Goal: Task Accomplishment & Management: Complete application form

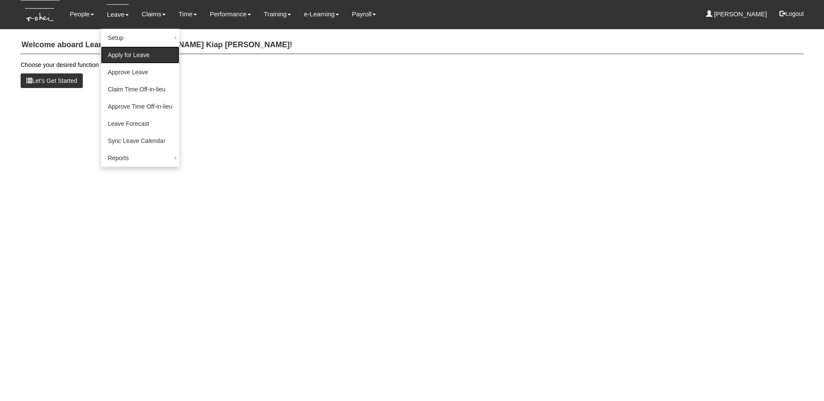
click at [124, 59] on link "Apply for Leave" at bounding box center [140, 54] width 79 height 17
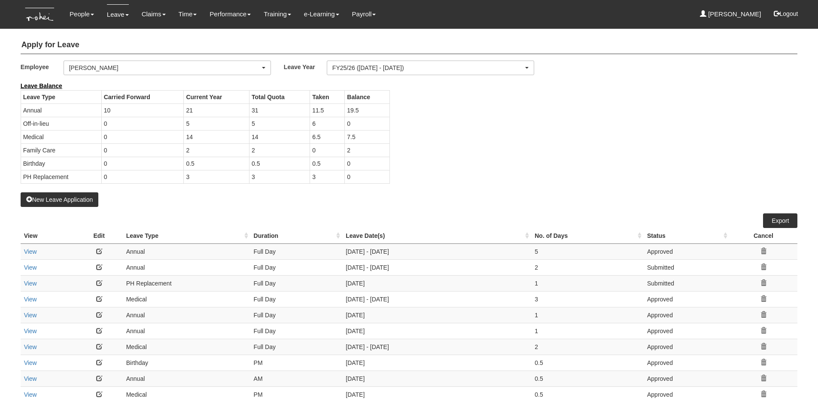
select select "50"
click at [129, 64] on div "[PERSON_NAME]" at bounding box center [164, 68] width 191 height 9
type input "denis"
select select "1ae40e68-5a0c-4d70-b50e-45a4e5a72252"
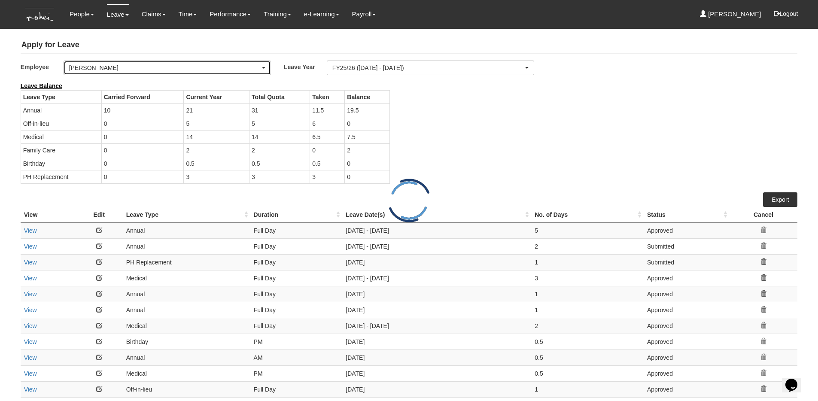
select select "50"
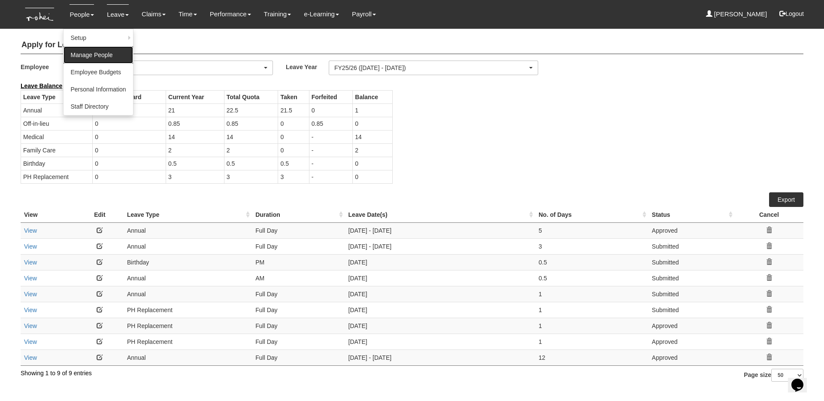
click at [92, 53] on link "Manage People" at bounding box center [98, 54] width 69 height 17
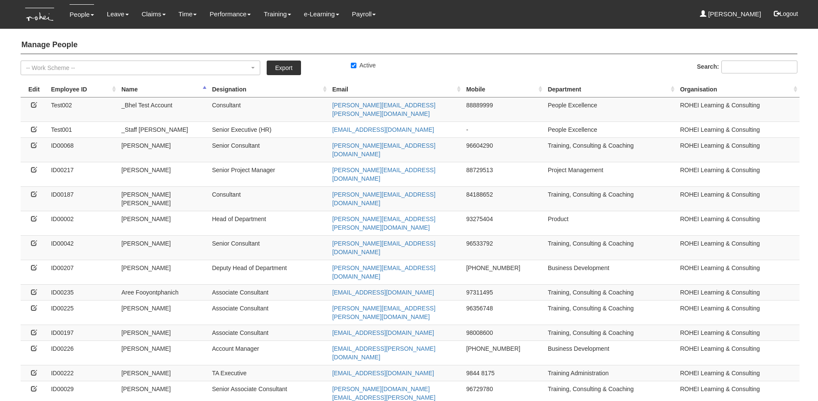
select select "50"
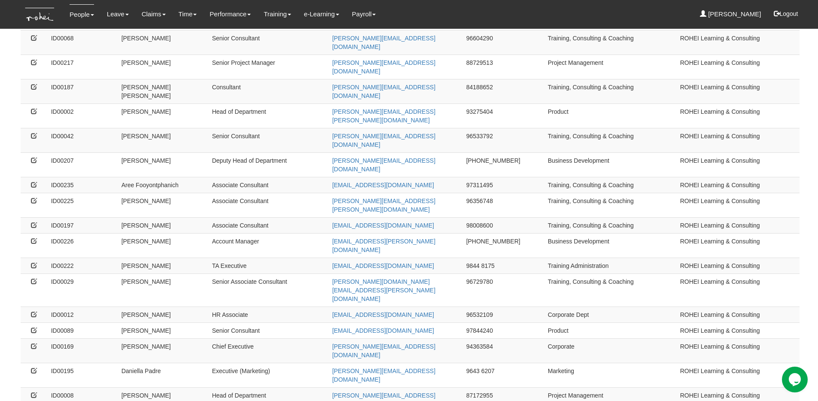
scroll to position [109, 0]
click at [33, 391] on icon at bounding box center [34, 394] width 6 height 6
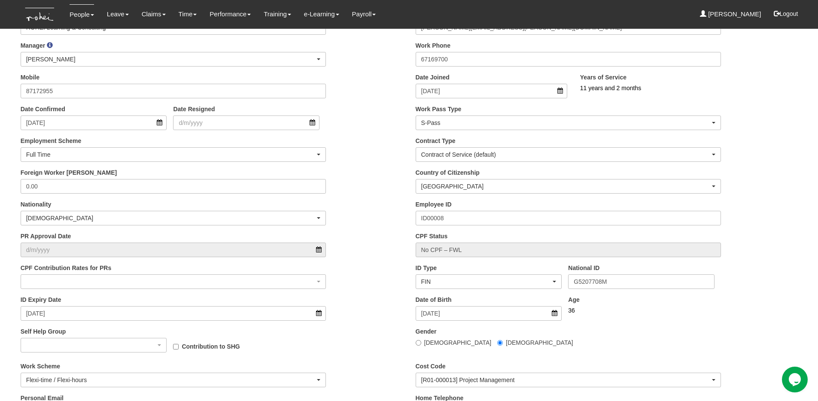
scroll to position [191, 0]
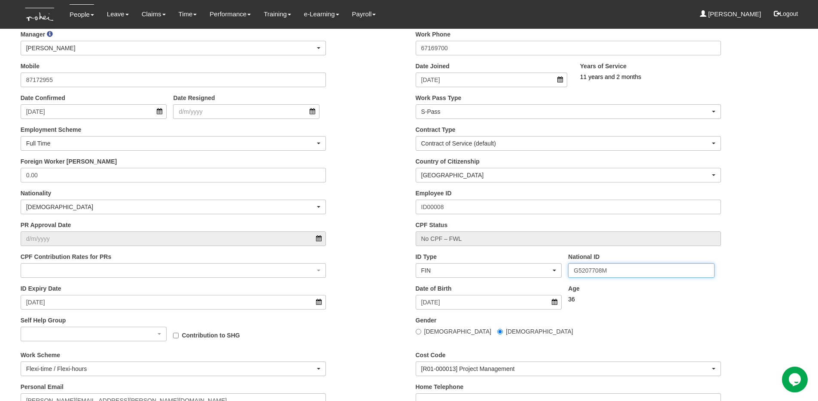
click at [604, 272] on input "G5207708M" at bounding box center [641, 270] width 146 height 15
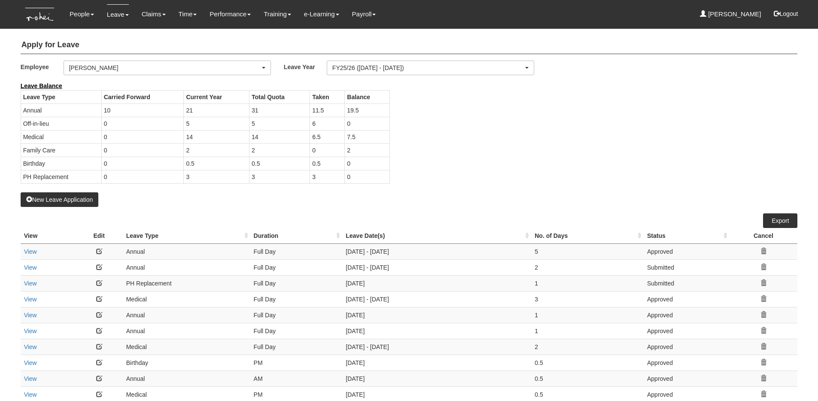
select select "50"
click at [180, 71] on div "[PERSON_NAME]" at bounding box center [167, 68] width 207 height 14
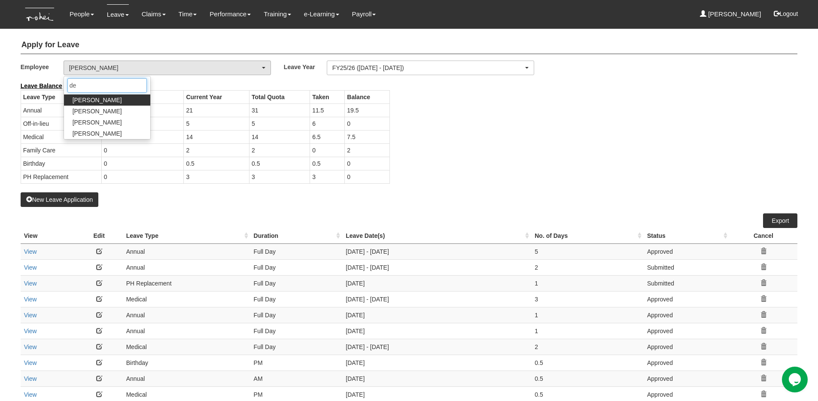
type input "de"
click at [102, 101] on span "Denise Aragon" at bounding box center [97, 100] width 49 height 9
select select "1ae40e68-5a0c-4d70-b50e-45a4e5a72252"
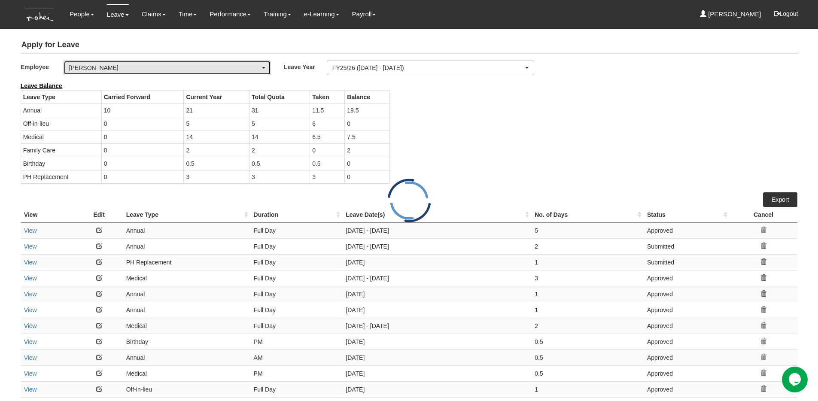
select select "50"
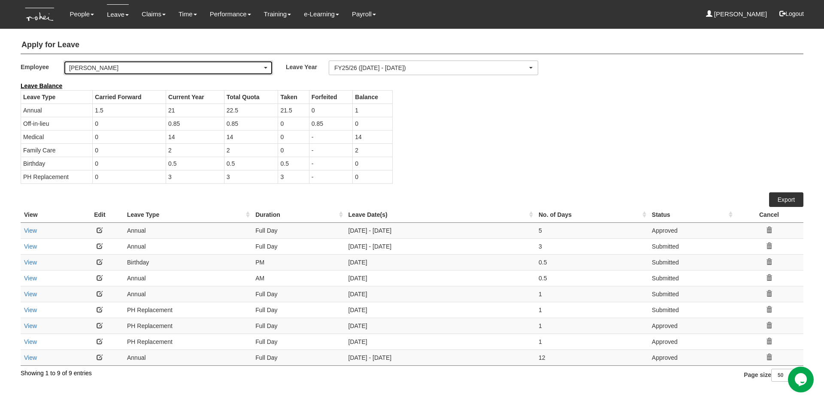
click at [159, 71] on div "Denise Aragon" at bounding box center [165, 68] width 193 height 9
type input "gr"
click at [113, 107] on link "[PERSON_NAME]" at bounding box center [107, 111] width 86 height 11
select select "8e3fb8a9-5938-438b-acea-6a2815a34576"
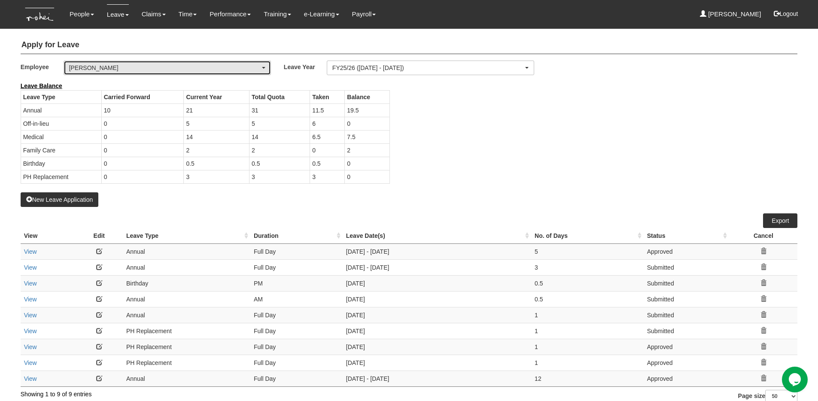
select select "50"
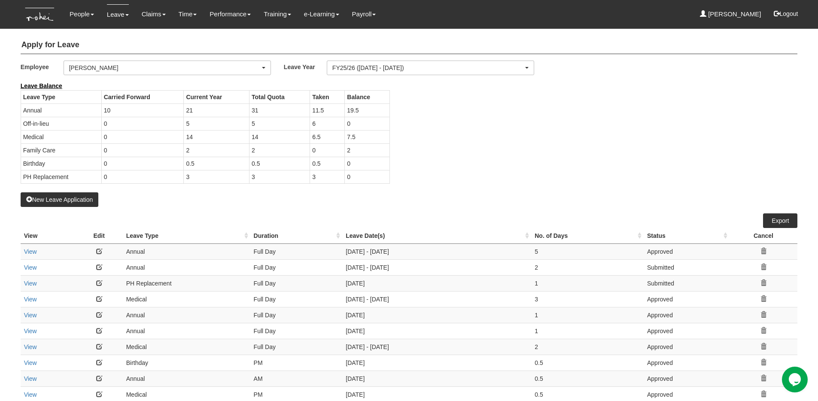
click at [765, 249] on icon at bounding box center [763, 251] width 6 height 6
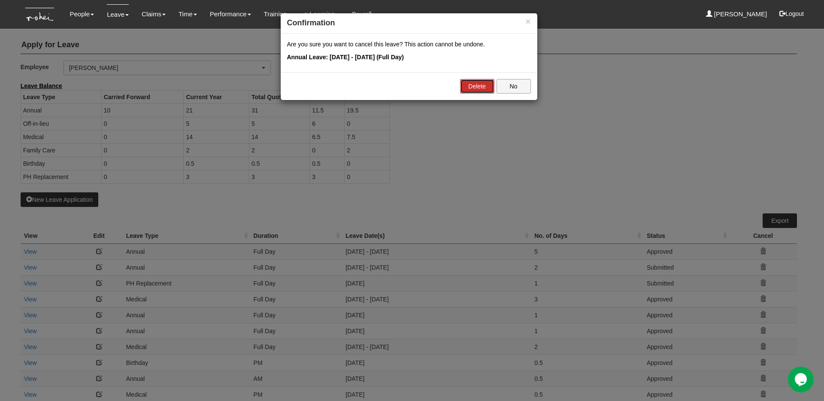
click at [473, 85] on link "Delete" at bounding box center [477, 86] width 34 height 15
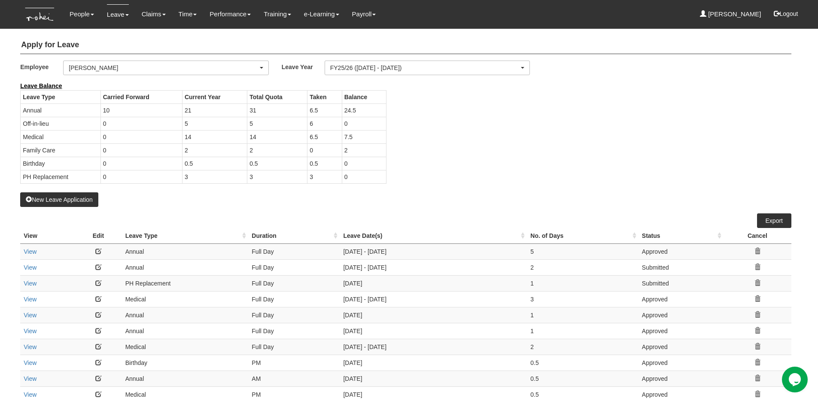
select select "50"
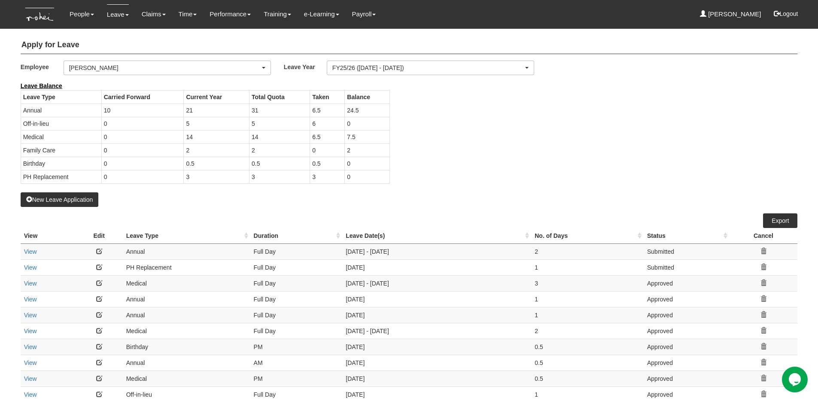
drag, startPoint x: 223, startPoint y: 55, endPoint x: 226, endPoint y: 61, distance: 6.5
click at [223, 55] on div "Apply for Leave Employee _Bhel Test Account _Staff Gracie Aaron Chow Abel Tan A…" at bounding box center [409, 304] width 777 height 545
click at [227, 66] on div "[PERSON_NAME]" at bounding box center [164, 68] width 191 height 9
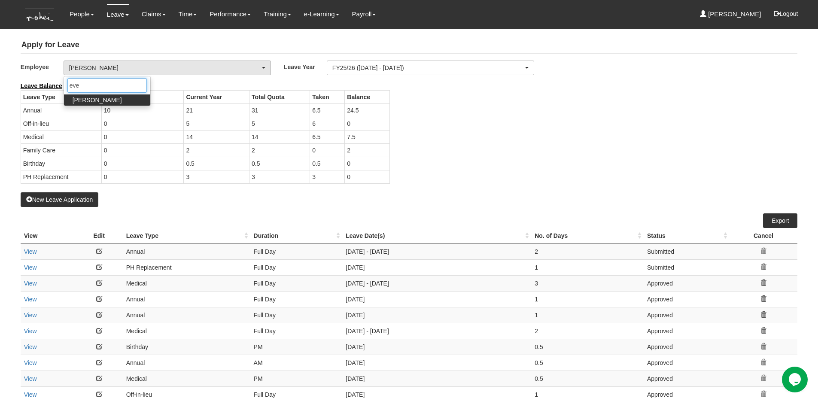
type input "eve"
click at [110, 97] on link "[PERSON_NAME]" at bounding box center [107, 99] width 86 height 11
select select "924f1b2e-1f52-4a5a-a524-af1f71412b99"
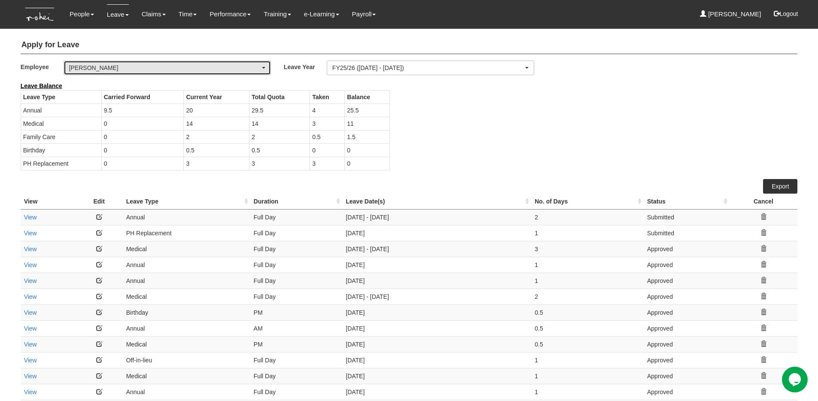
select select "50"
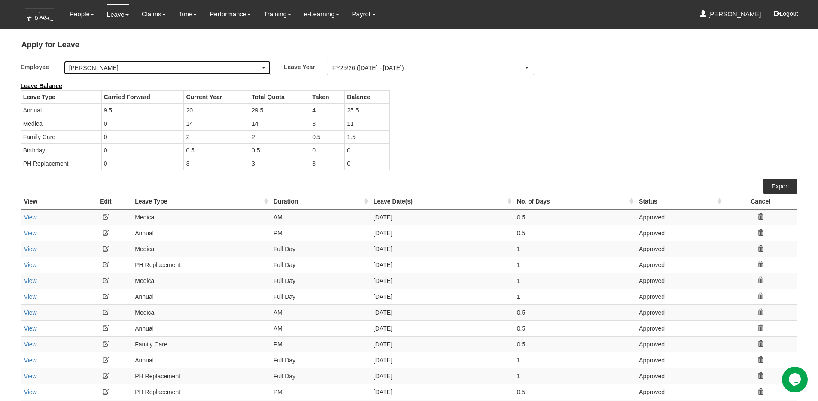
click at [150, 66] on div "[PERSON_NAME]" at bounding box center [164, 68] width 191 height 9
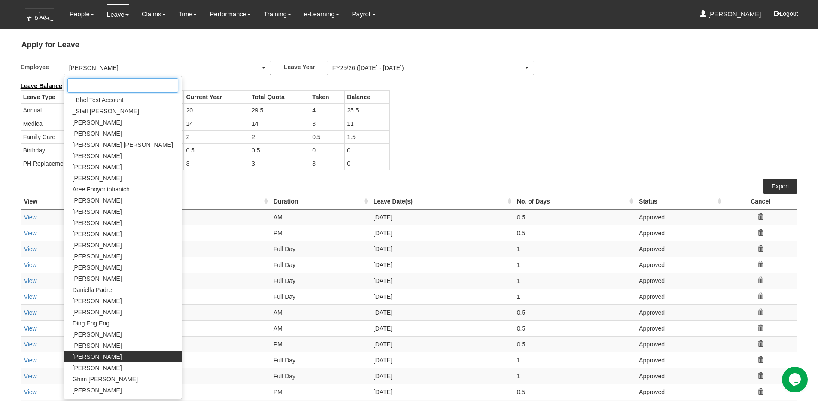
scroll to position [110, 0]
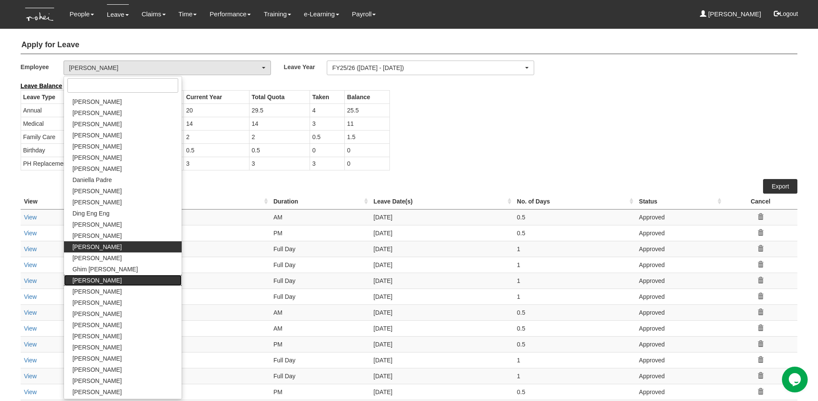
click at [89, 279] on span "[PERSON_NAME]" at bounding box center [97, 280] width 49 height 9
select select "8e3fb8a9-5938-438b-acea-6a2815a34576"
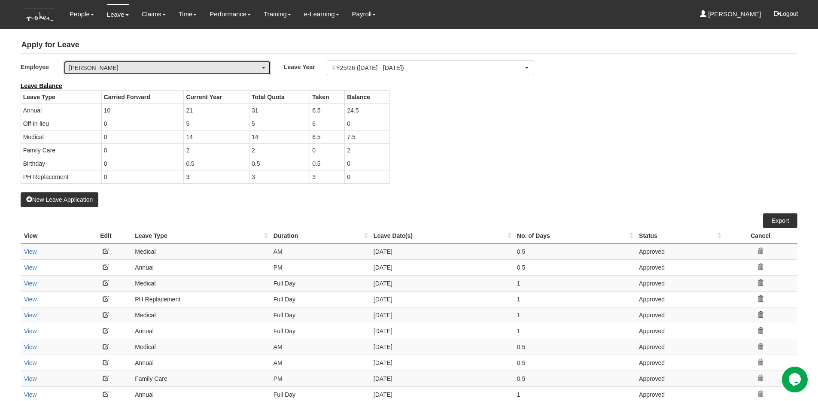
select select "50"
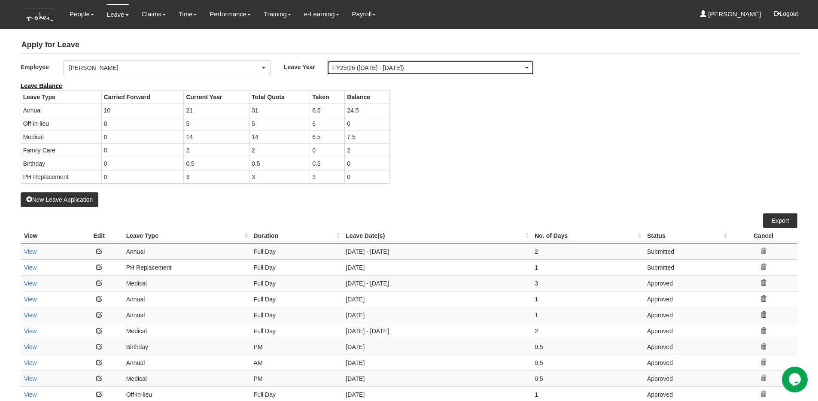
click at [374, 69] on div "FY25/26 (1/4/2025 - 31/3/2026)" at bounding box center [427, 68] width 191 height 9
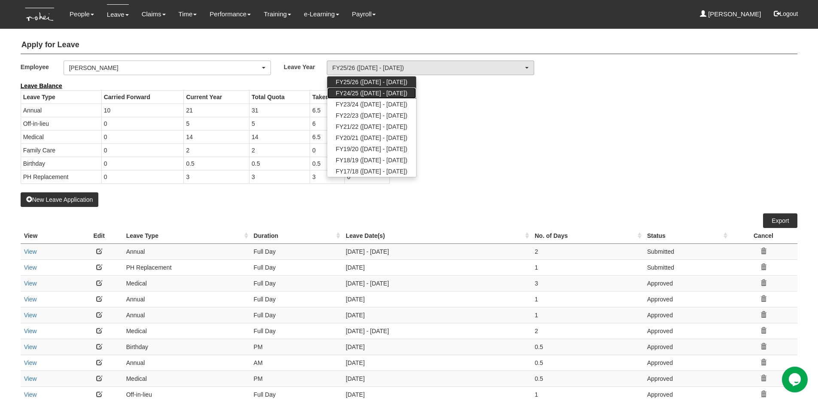
click at [374, 88] on link "FY24/25 (1/4/2024 - 31/3/2025)" at bounding box center [371, 93] width 89 height 11
select select "71"
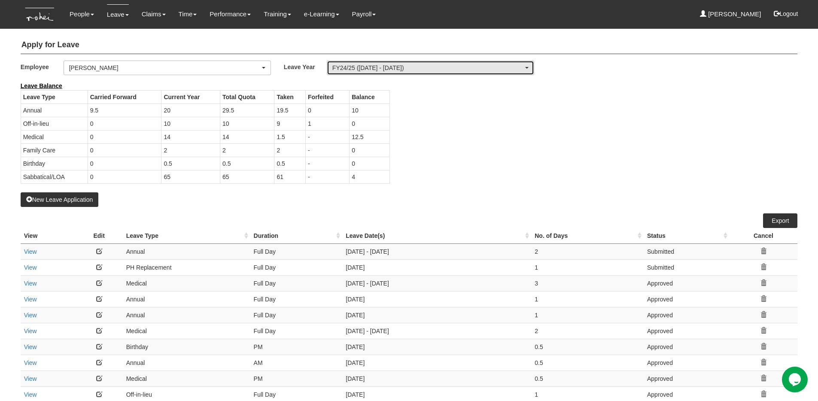
select select "50"
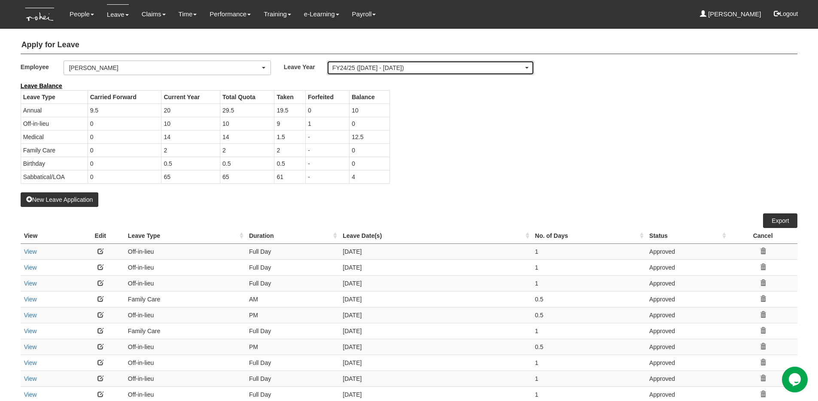
click at [408, 64] on div "FY24/25 (1/4/2024 - 31/3/2025)" at bounding box center [427, 68] width 191 height 9
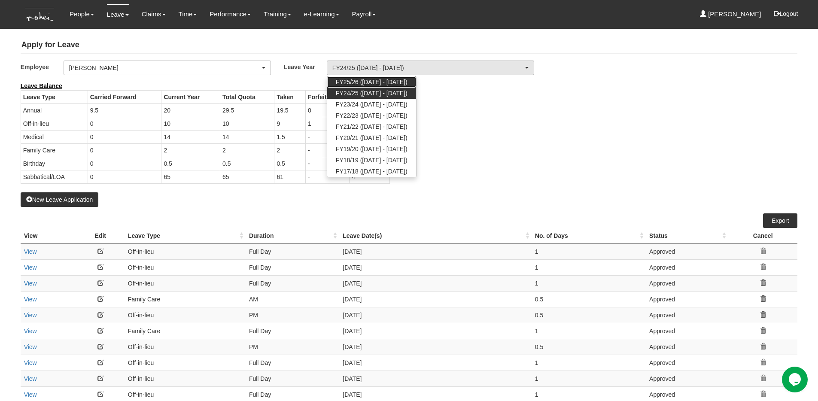
click at [357, 84] on span "FY25/26 (1/4/2025 - 31/3/2026)" at bounding box center [372, 82] width 72 height 9
select select "77"
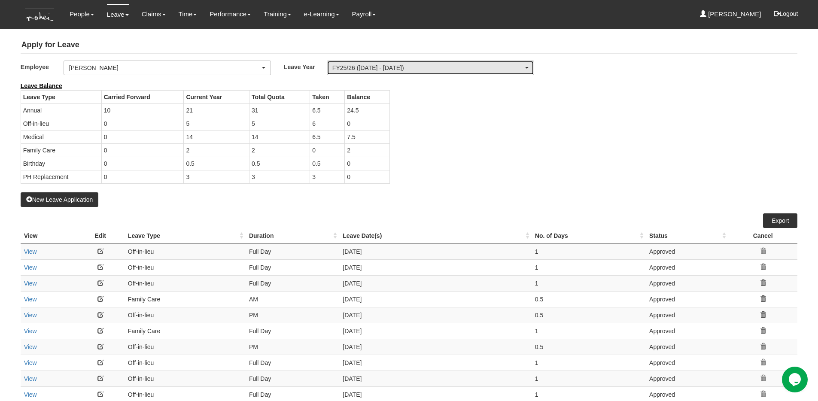
select select "50"
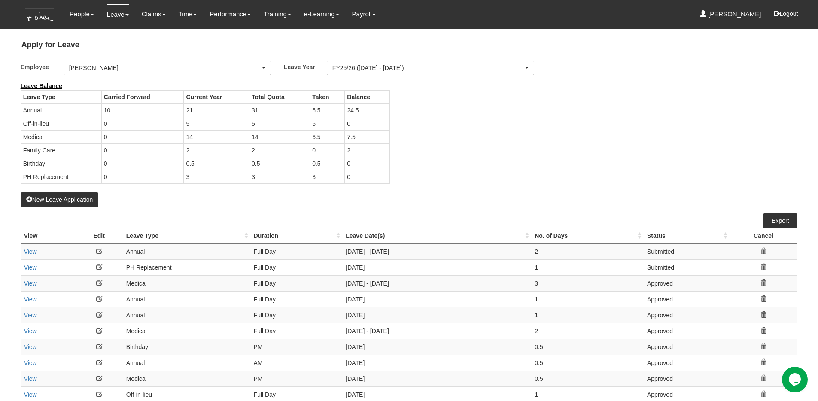
click at [483, 132] on div "Leave Balance Leave Type Carried Forward Current Year Total Quota Taken Balance…" at bounding box center [402, 137] width 777 height 111
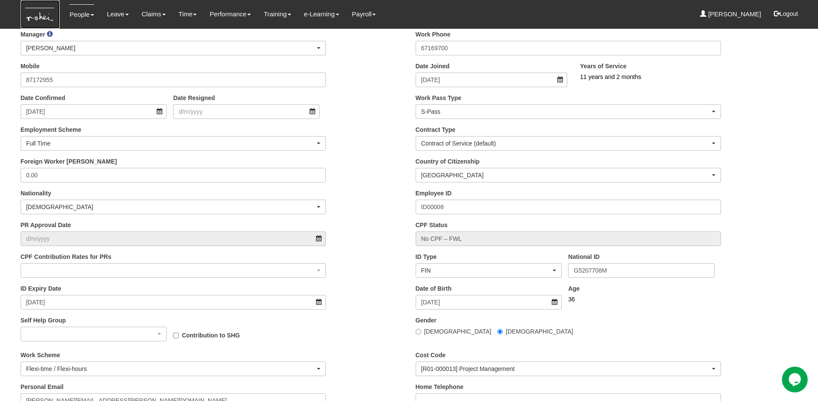
click at [33, 17] on img at bounding box center [40, 14] width 39 height 29
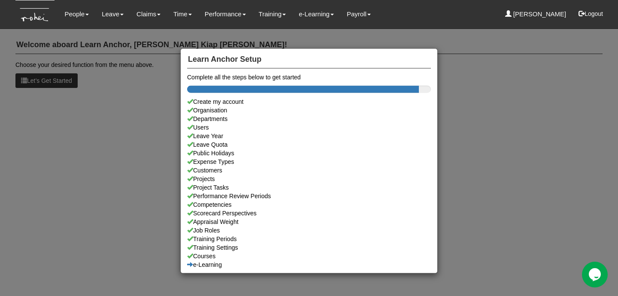
click at [39, 120] on div "Learn Anchor Setup Complete all the steps below to get started Create my accoun…" at bounding box center [309, 148] width 618 height 296
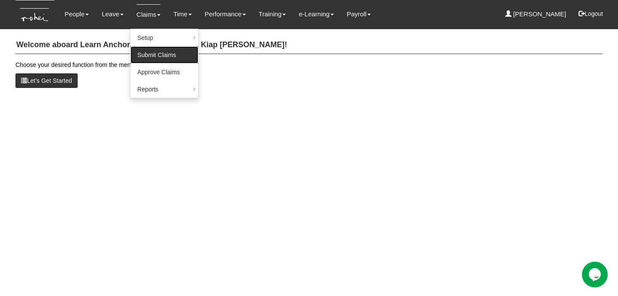
click at [146, 58] on link "Submit Claims" at bounding box center [165, 54] width 68 height 17
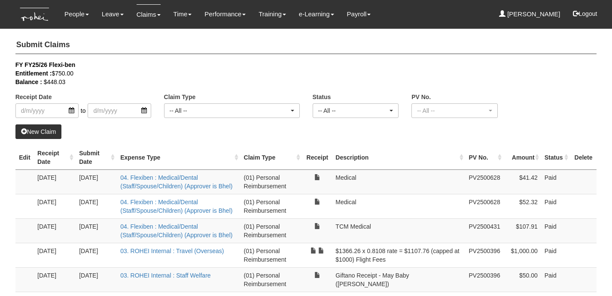
select select "50"
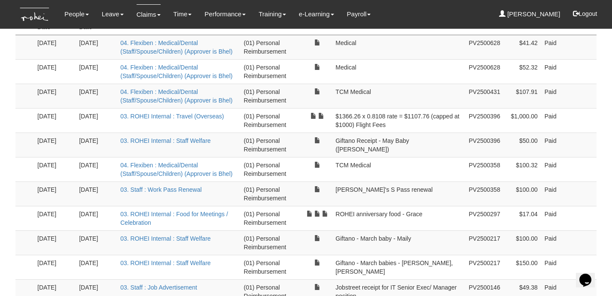
scroll to position [138, 0]
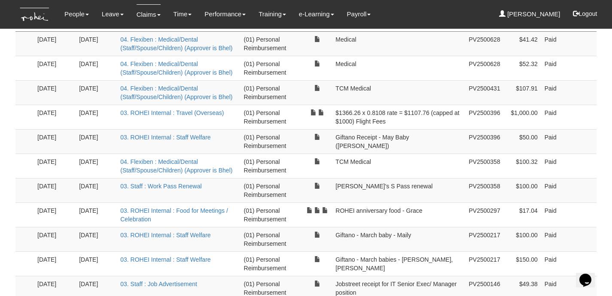
click at [519, 105] on td "$1,000.00" at bounding box center [522, 117] width 37 height 24
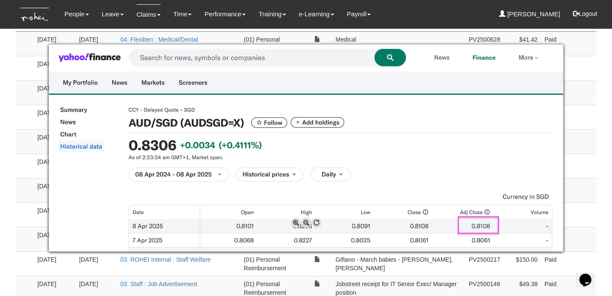
click at [322, 112] on img at bounding box center [306, 148] width 515 height 207
click at [583, 101] on div at bounding box center [306, 148] width 612 height 296
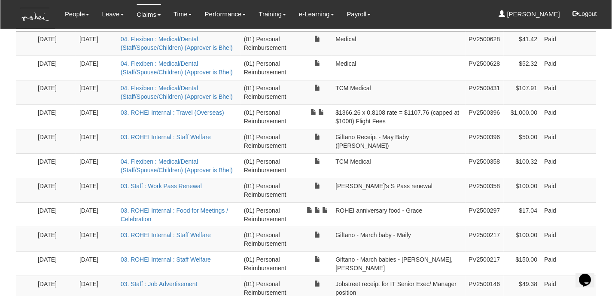
scroll to position [93, 0]
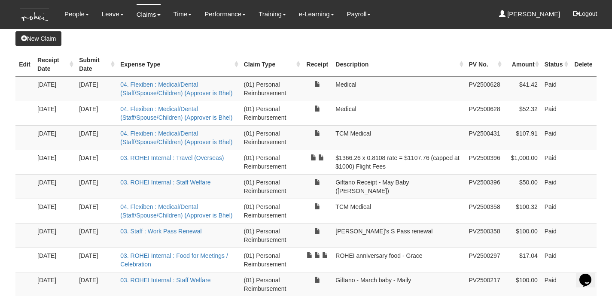
click at [28, 38] on link "New Claim" at bounding box center [38, 38] width 46 height 15
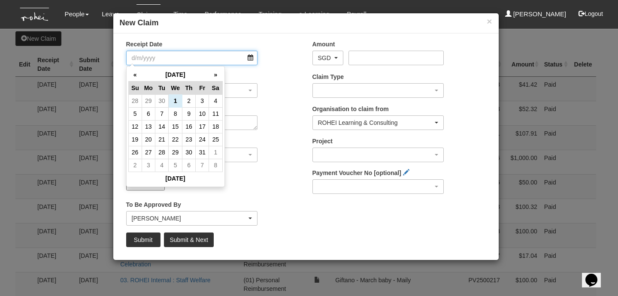
click at [246, 57] on input "Receipt Date" at bounding box center [192, 58] width 132 height 15
click at [136, 74] on th "«" at bounding box center [134, 74] width 13 height 13
click at [216, 127] on td "20" at bounding box center [215, 126] width 13 height 13
type input "[DATE]"
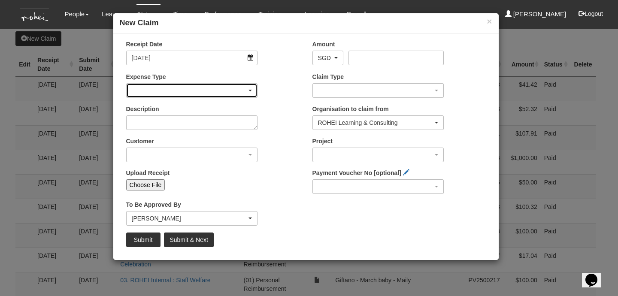
click at [227, 94] on div "button" at bounding box center [192, 91] width 131 height 14
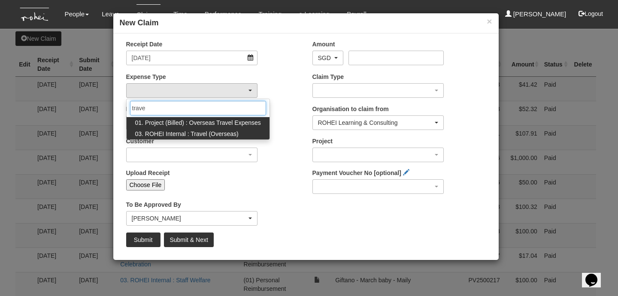
type input "trave"
click at [210, 137] on span "03. ROHEI Internal : Travel (Overseas)" at bounding box center [186, 134] width 103 height 9
select select "141"
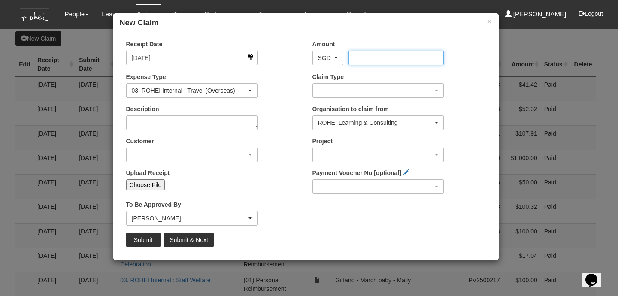
click at [381, 57] on input "Amount" at bounding box center [396, 58] width 95 height 15
type input "1000"
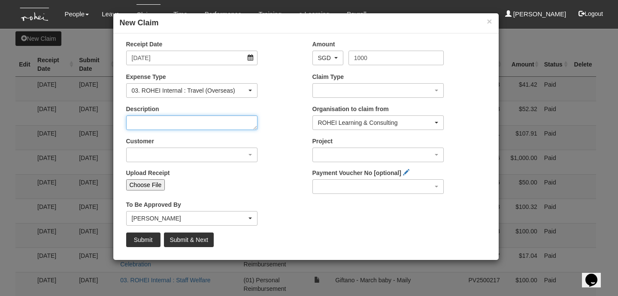
click at [191, 119] on textarea "Description" at bounding box center [192, 122] width 132 height 15
drag, startPoint x: 263, startPoint y: 24, endPoint x: 216, endPoint y: 41, distance: 50.3
click at [214, 41] on div "× New Claim Receipt Date 20/9/2025 Amount AED AFN ALL AMD ANG AOA ARS AUD AWG A…" at bounding box center [306, 137] width 386 height 248
click at [186, 128] on textarea "Description" at bounding box center [192, 122] width 132 height 15
type textarea "$1363.54 * 0.85 = $1159 (Capped at $1000)"
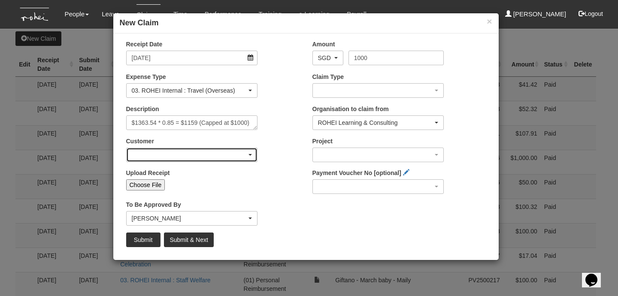
click at [182, 154] on div "button" at bounding box center [192, 155] width 131 height 14
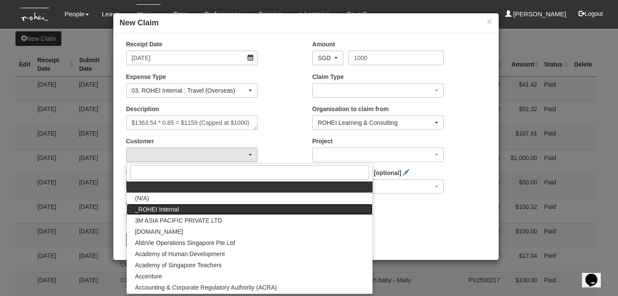
click at [192, 206] on link "_ROHEI Internal" at bounding box center [250, 209] width 246 height 11
select select "397"
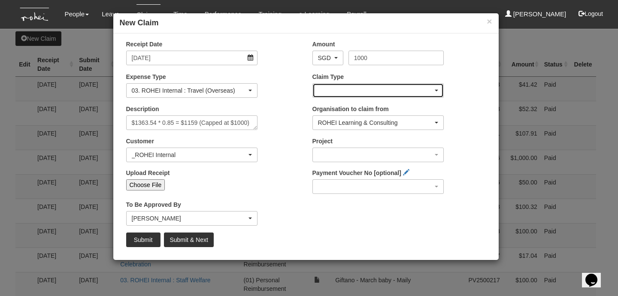
click at [333, 84] on div "button" at bounding box center [378, 91] width 131 height 14
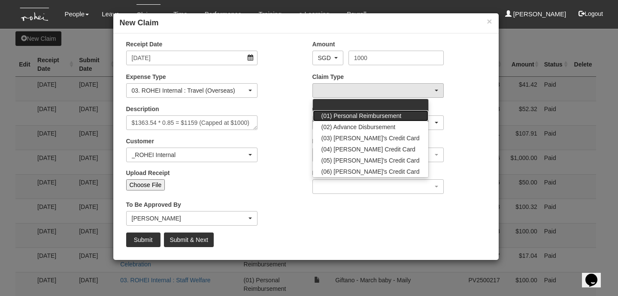
click at [347, 115] on span "(01) Personal Reimbursement" at bounding box center [362, 116] width 80 height 9
select select "14"
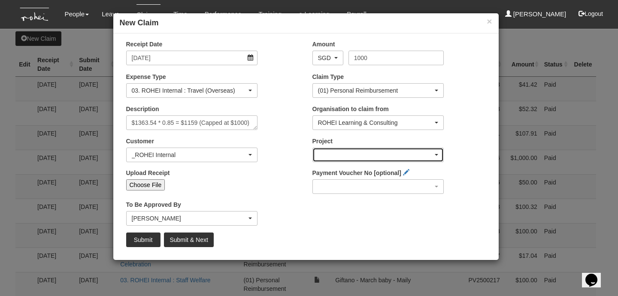
click at [344, 154] on div "button" at bounding box center [378, 155] width 131 height 14
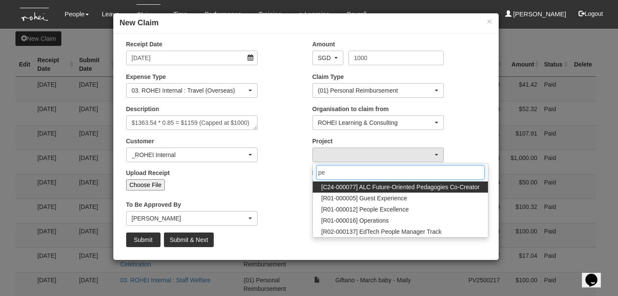
type input "peo"
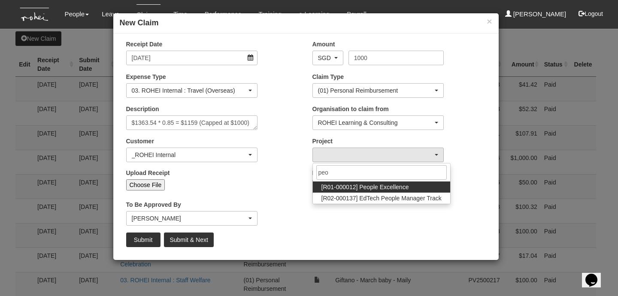
select select "1221"
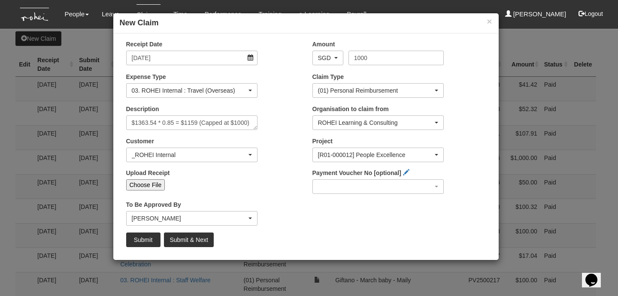
click at [149, 188] on input "Choose File" at bounding box center [145, 184] width 39 height 11
type input "C:\fakepath\20250920_Grace Flight.pdf"
type input "Choose Another File"
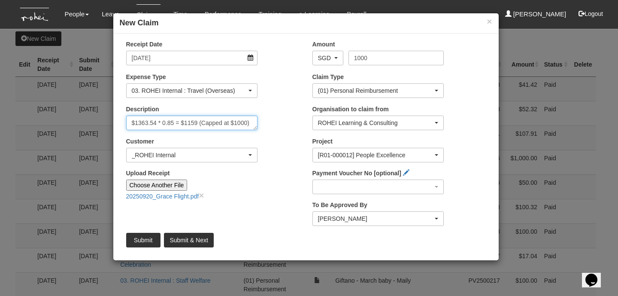
click at [176, 122] on textarea "$1363.54 * 0.85 = $1159 (Capped at $1000)" at bounding box center [192, 122] width 132 height 15
click at [210, 121] on textarea "$1363.54 * 0.85 rate = $1159 (Capped at $1000)" at bounding box center [192, 122] width 132 height 15
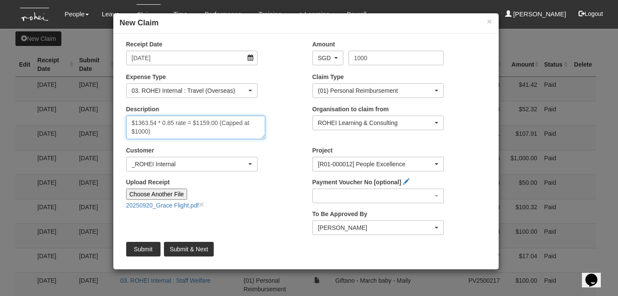
drag, startPoint x: 255, startPoint y: 128, endPoint x: 267, endPoint y: 145, distance: 21.0
click at [265, 139] on textarea "$1363.54 * 0.85 rate = $1159.00 (Capped at $1000)" at bounding box center [195, 127] width 139 height 24
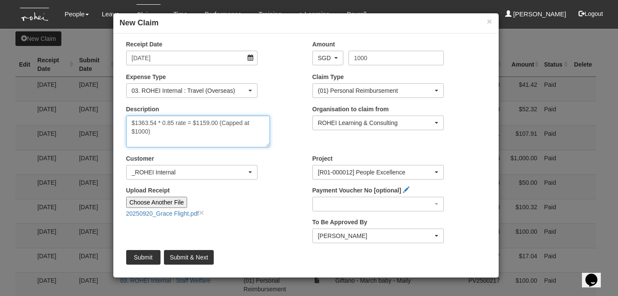
click at [203, 132] on textarea "$1363.54 * 0.85 rate = $1159.00 (Capped at $1000)" at bounding box center [198, 131] width 144 height 32
type textarea "$1363.54 * 0.85 rate = $1159.00 (Capped at $1000) flight fees"
click at [166, 199] on input "Choose Another File" at bounding box center [156, 202] width 61 height 11
type input "C:\fakepath\Screenshot 2025-10-01 at 12.10.48 PM.png"
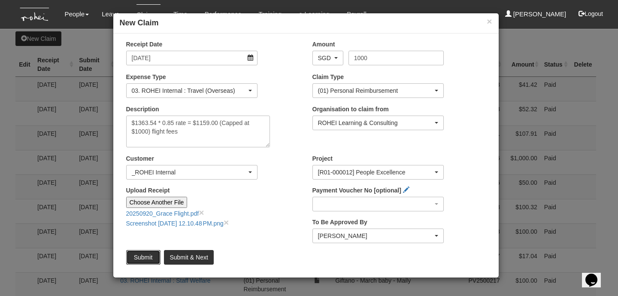
click at [137, 259] on input "Submit" at bounding box center [143, 257] width 34 height 15
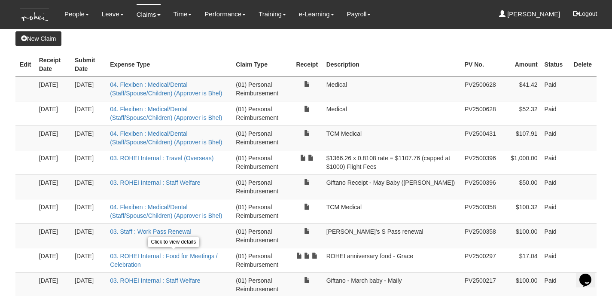
select select "50"
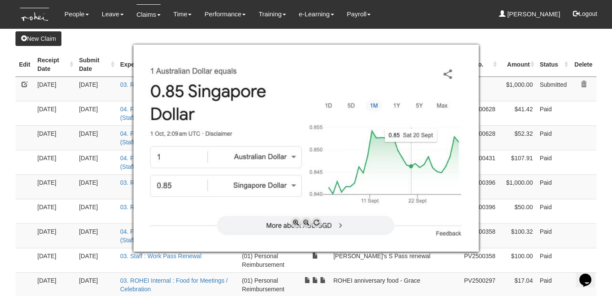
click at [470, 34] on div at bounding box center [306, 148] width 612 height 296
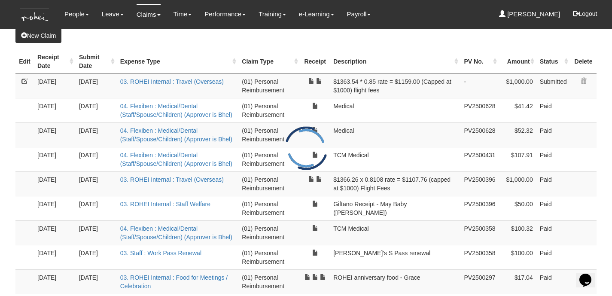
scroll to position [214, 0]
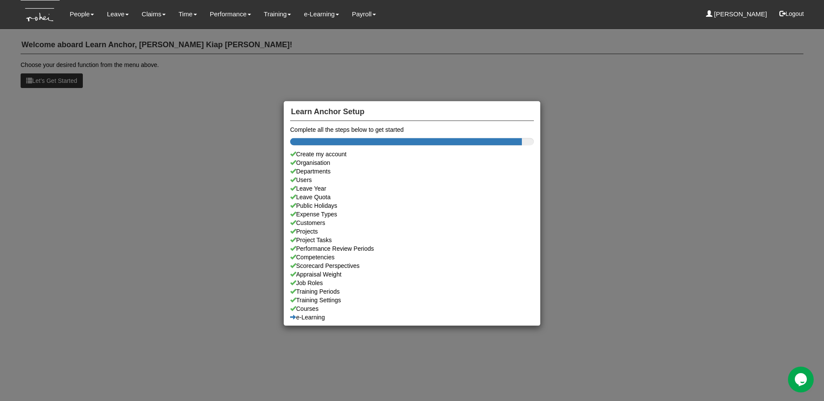
click at [295, 67] on div "Learn Anchor Setup Complete all the steps below to get started Create my accoun…" at bounding box center [412, 200] width 824 height 401
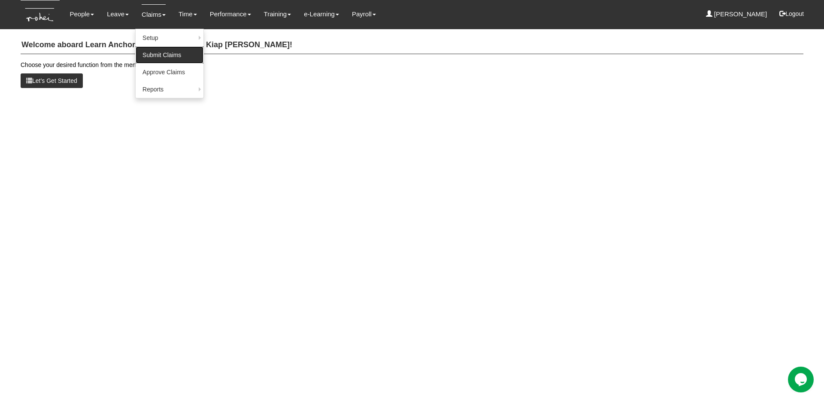
click at [157, 59] on link "Submit Claims" at bounding box center [170, 54] width 68 height 17
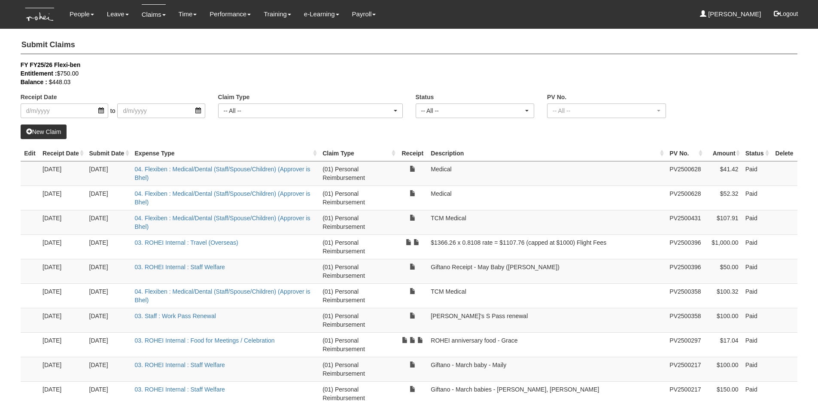
select select "50"
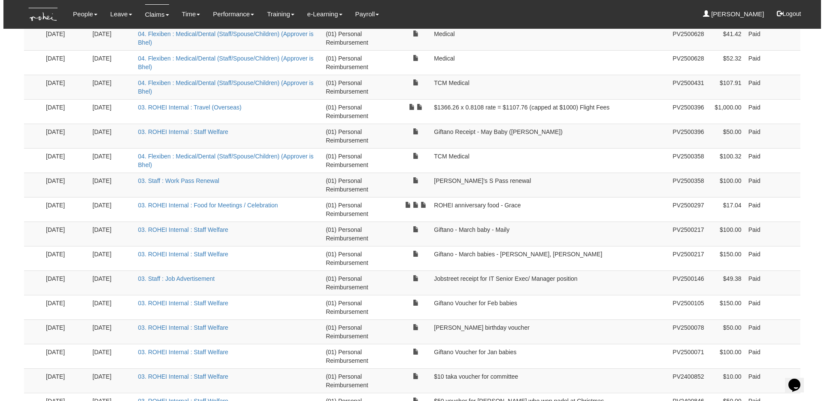
scroll to position [140, 0]
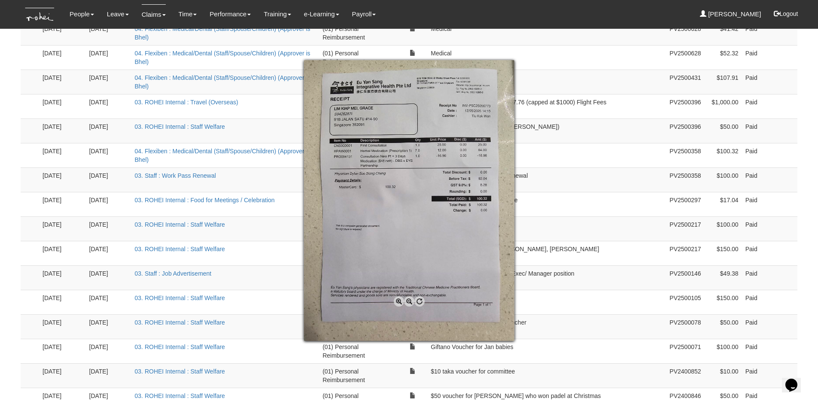
click at [260, 115] on div at bounding box center [409, 200] width 818 height 401
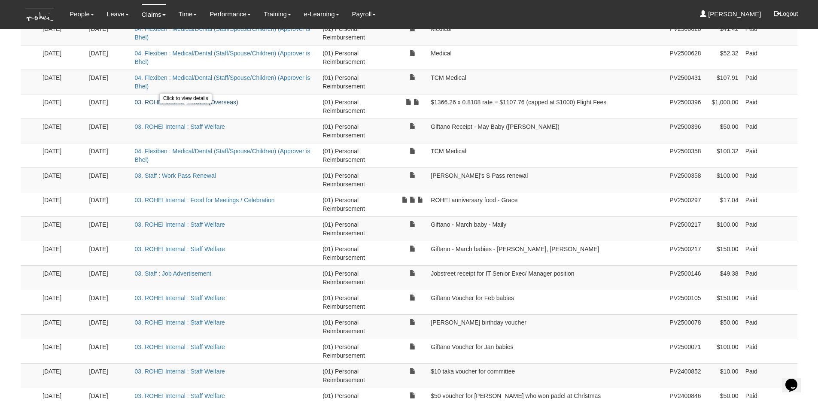
click at [189, 106] on link "03. ROHEI Internal : Travel (Overseas)" at bounding box center [186, 102] width 103 height 7
